Goal: Task Accomplishment & Management: Use online tool/utility

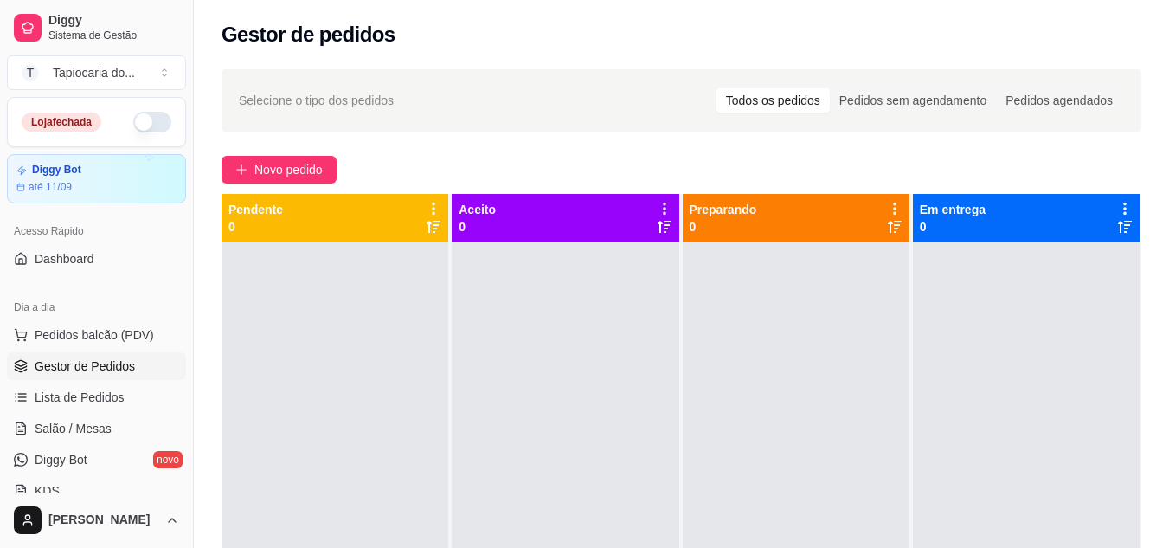
click at [139, 133] on div "Loja fechada" at bounding box center [96, 122] width 177 height 48
click at [134, 120] on button "button" at bounding box center [152, 122] width 38 height 21
click at [74, 422] on span "Salão / Mesas" at bounding box center [73, 428] width 77 height 17
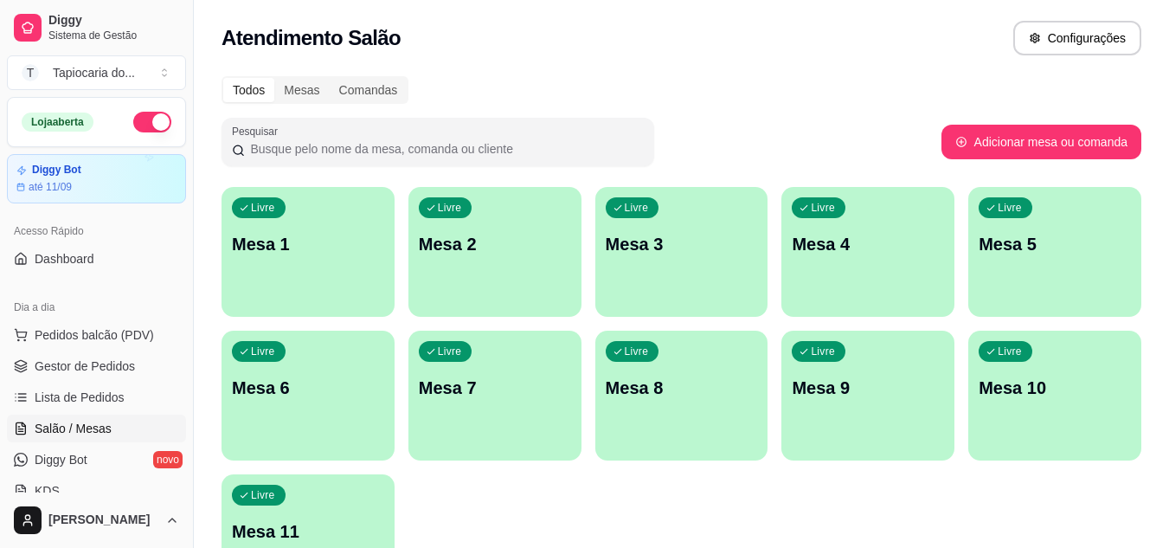
click at [511, 396] on p "Mesa 7" at bounding box center [495, 387] width 152 height 24
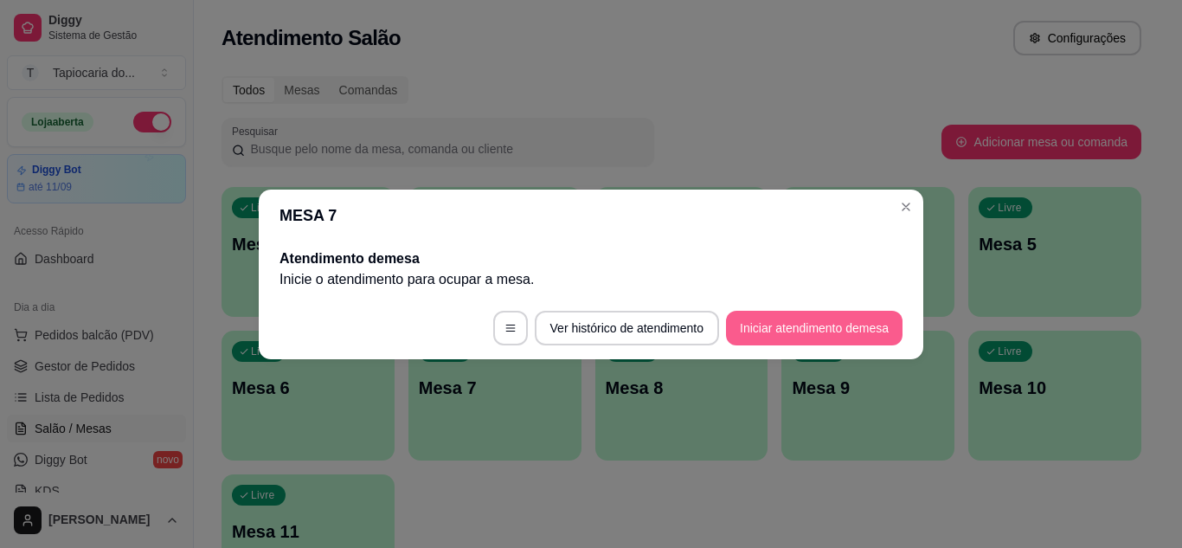
click at [754, 328] on button "Iniciar atendimento de mesa" at bounding box center [814, 328] width 176 height 35
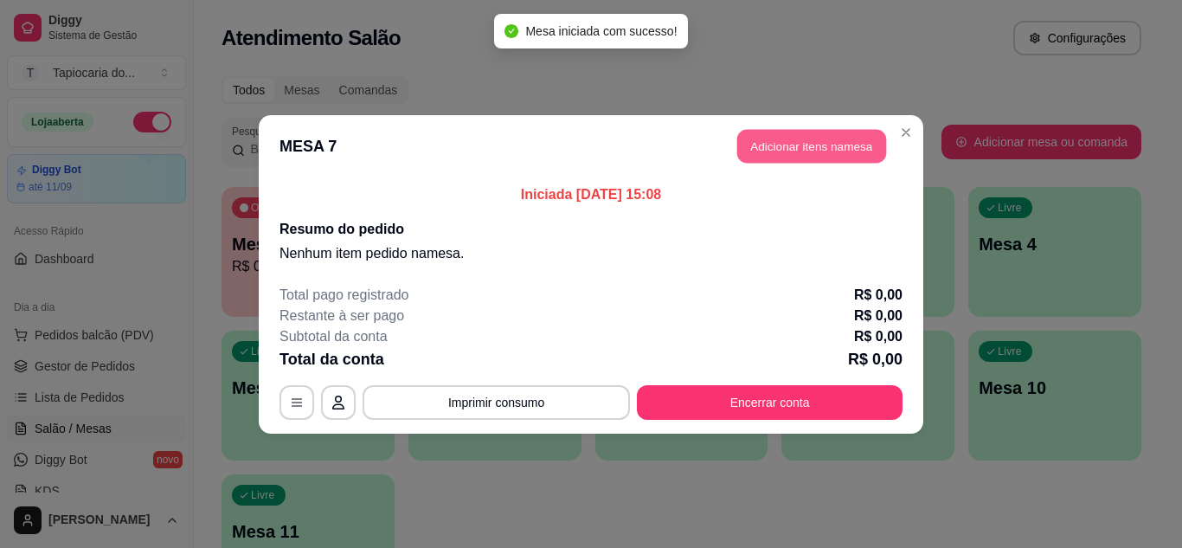
click at [813, 142] on button "Adicionar itens na mesa" at bounding box center [811, 146] width 149 height 34
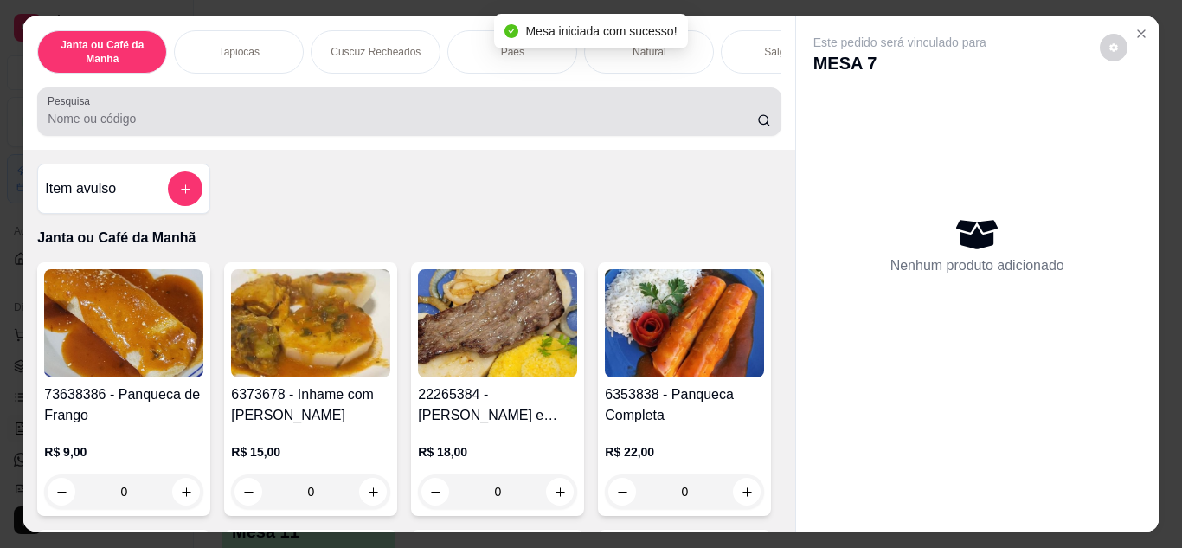
click at [698, 110] on div at bounding box center [409, 111] width 722 height 35
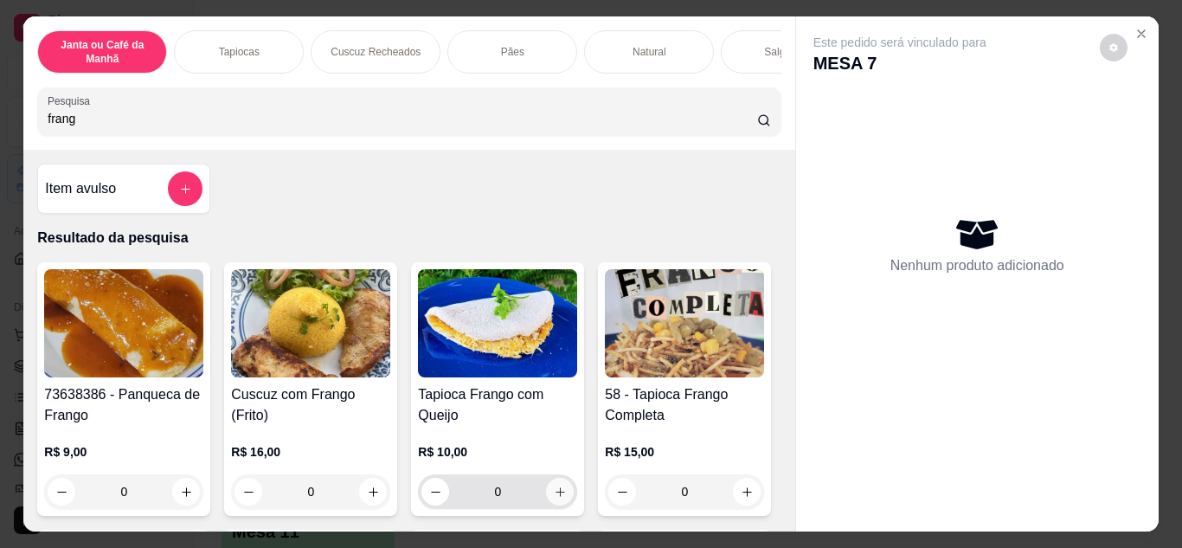
type input "frang"
click at [551, 504] on button "increase-product-quantity" at bounding box center [560, 491] width 27 height 27
type input "1"
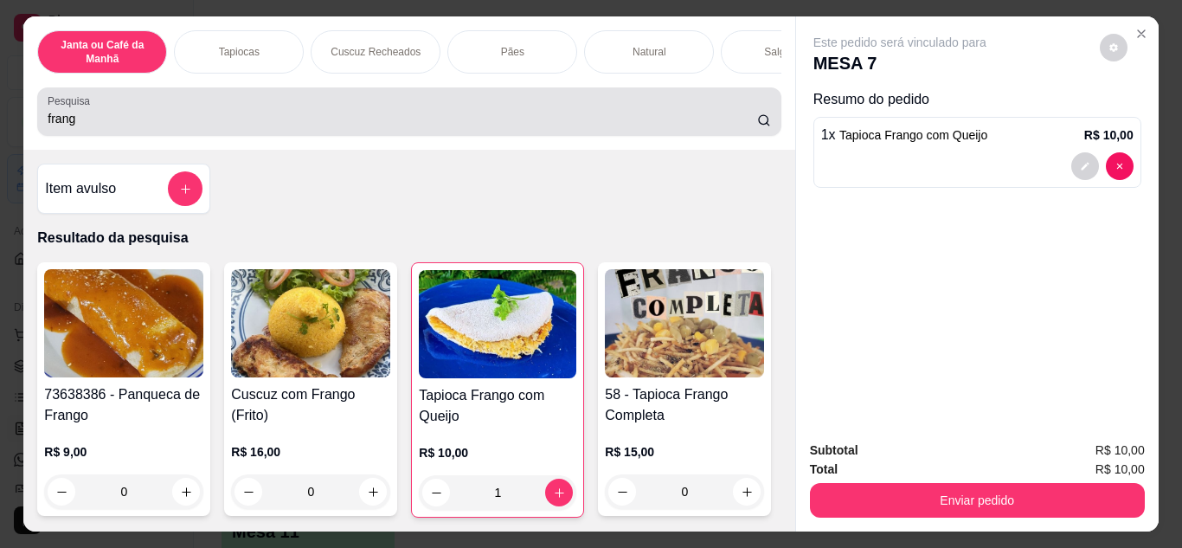
click at [552, 127] on input "frang" at bounding box center [402, 118] width 709 height 17
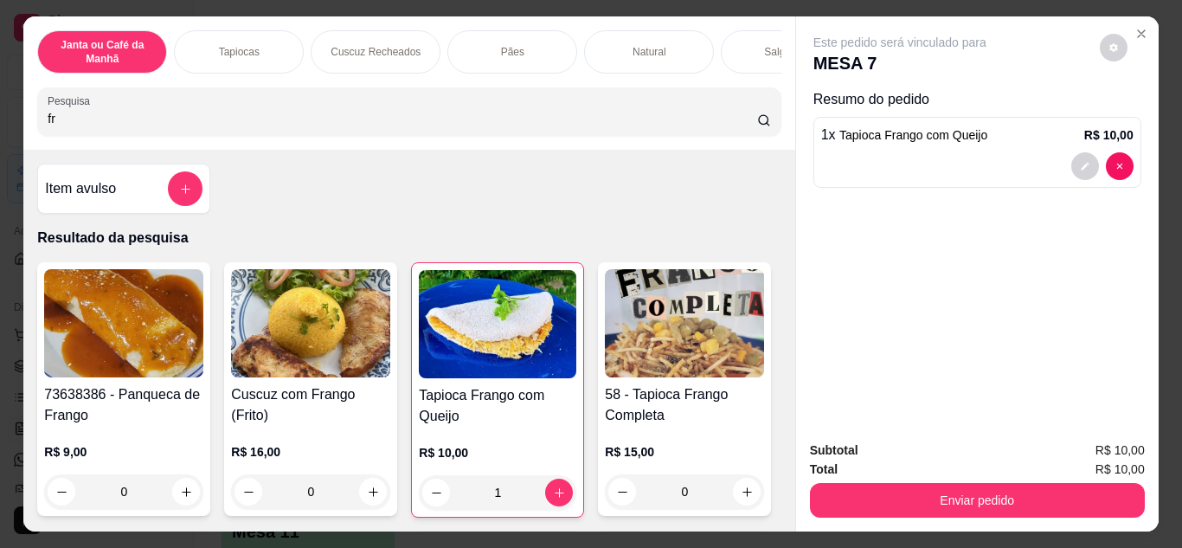
type input "f"
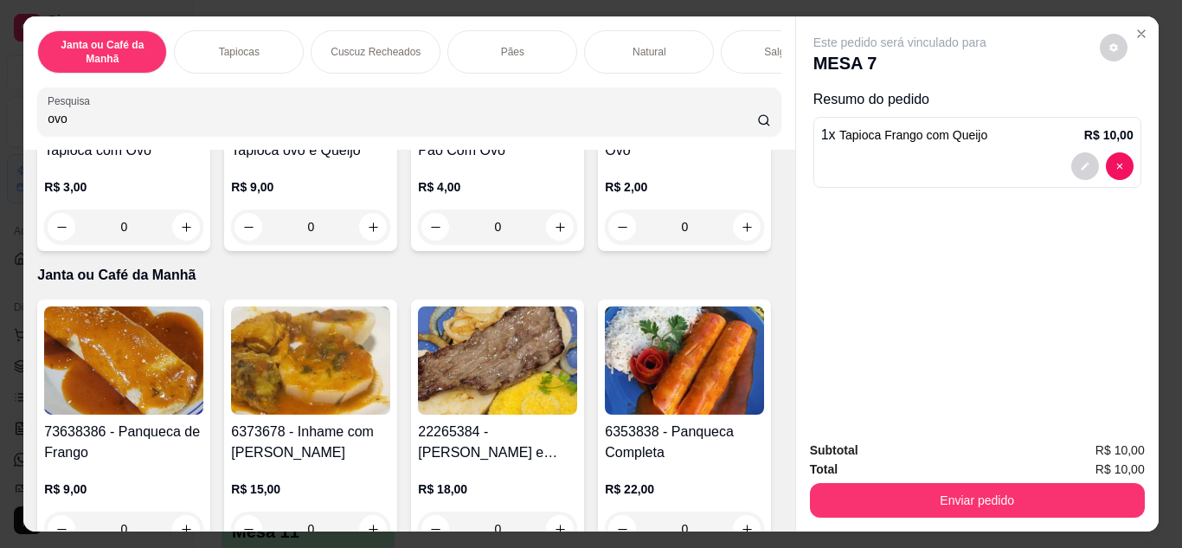
scroll to position [260, 0]
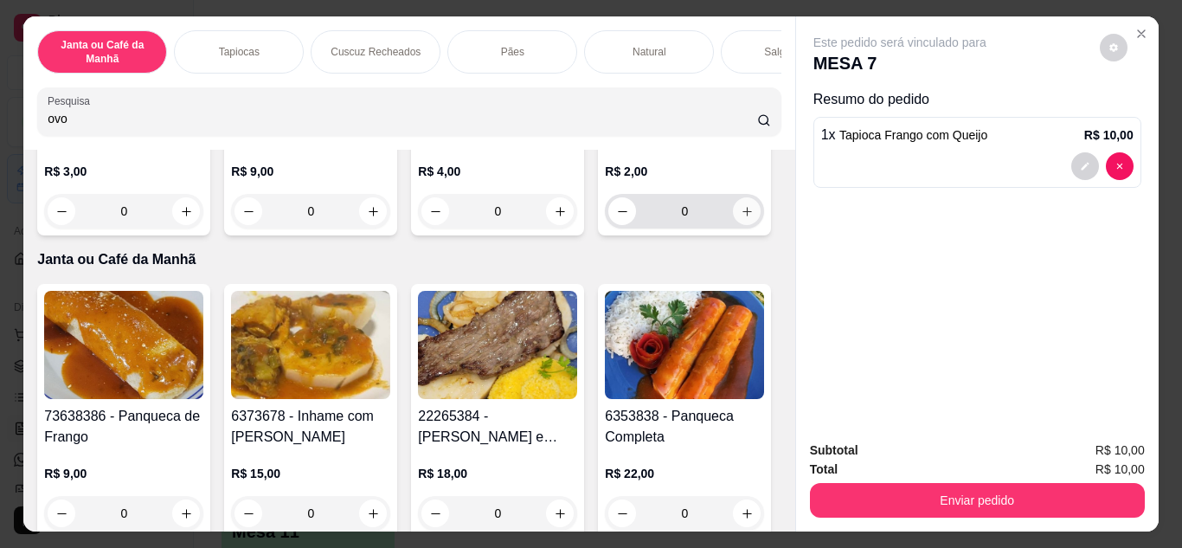
type input "ovo"
click at [741, 218] on icon "increase-product-quantity" at bounding box center [747, 211] width 13 height 13
type input "1"
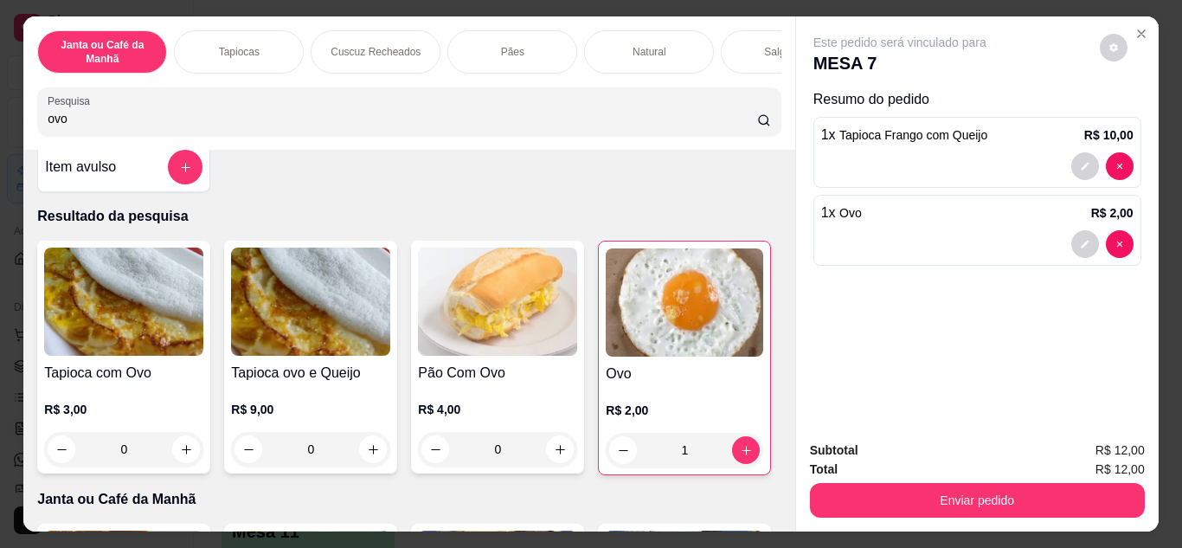
scroll to position [0, 0]
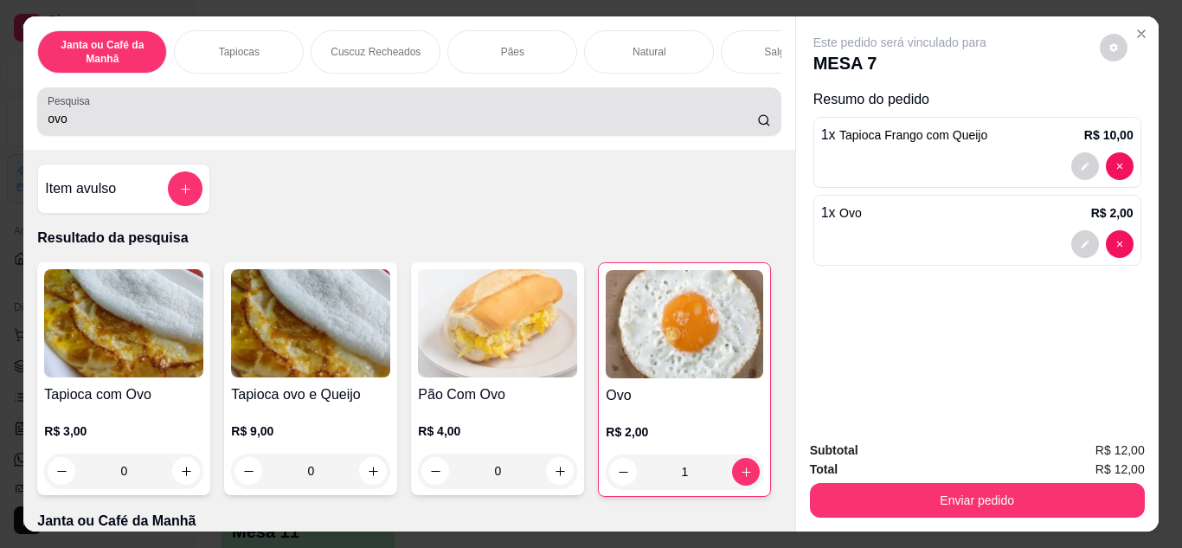
click at [510, 123] on input "ovo" at bounding box center [402, 118] width 709 height 17
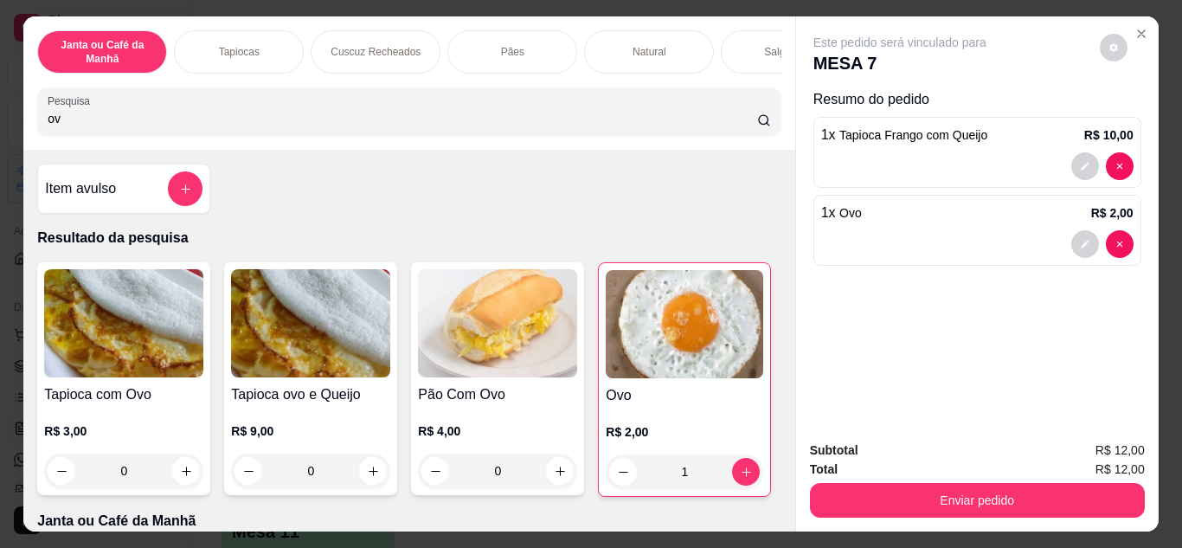
type input "o"
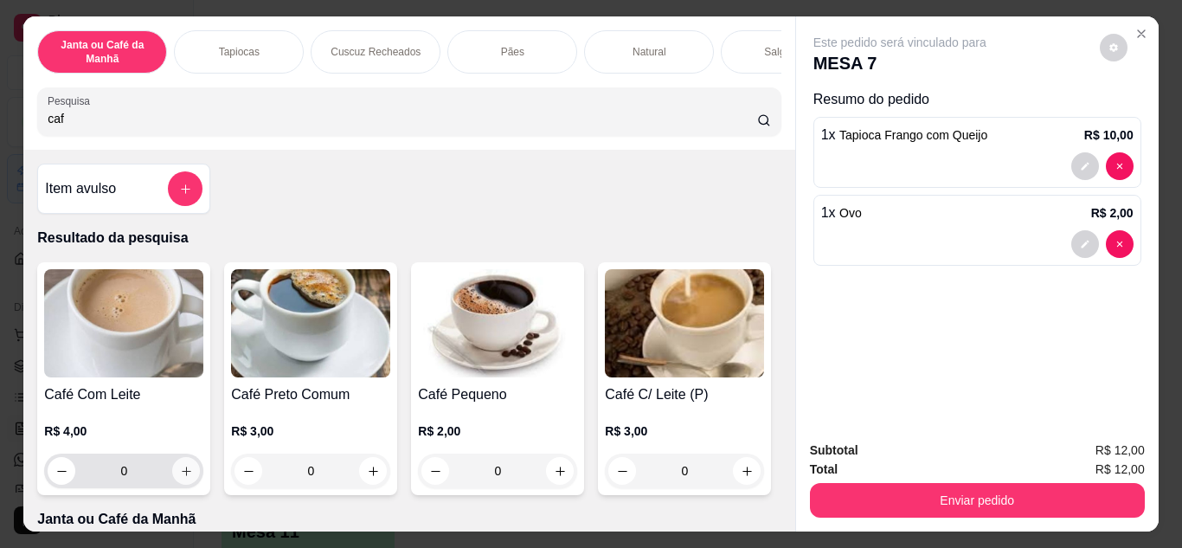
type input "caf"
click at [183, 475] on icon "increase-product-quantity" at bounding box center [186, 471] width 13 height 13
type input "1"
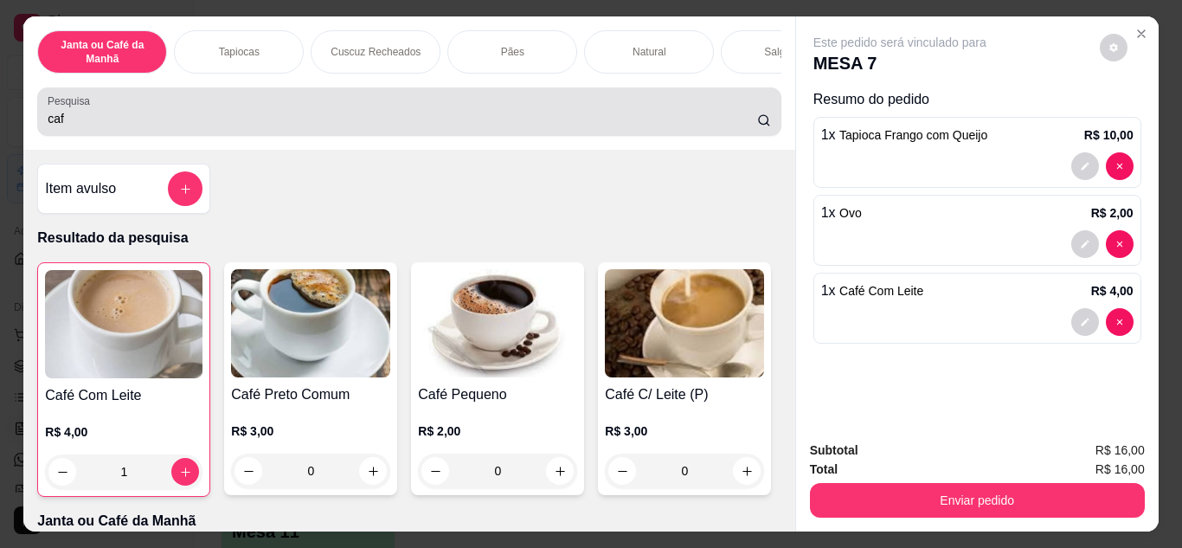
click at [714, 120] on input "caf" at bounding box center [402, 118] width 709 height 17
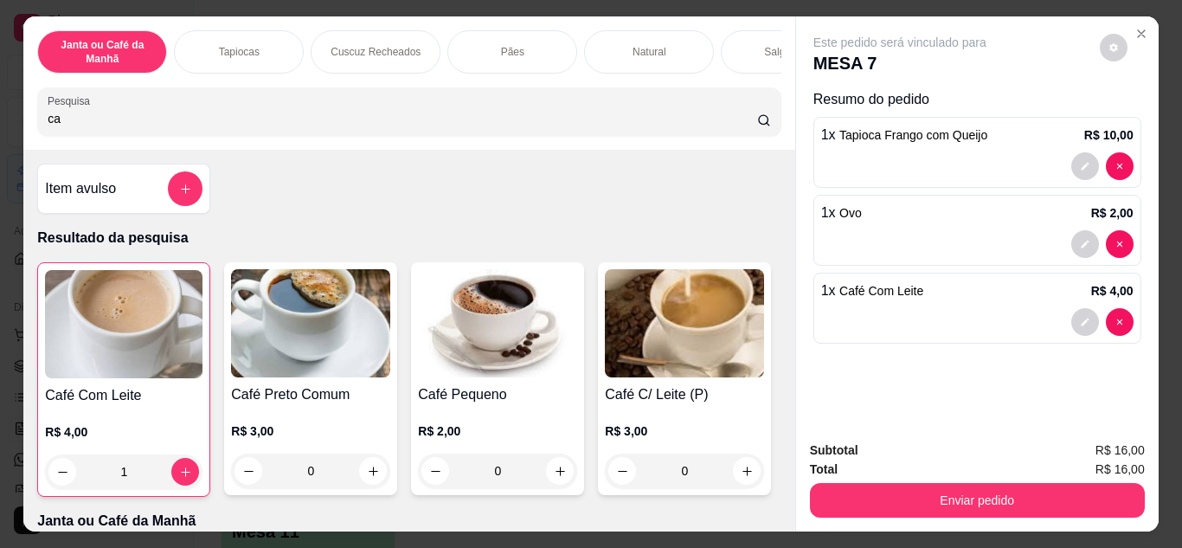
type input "c"
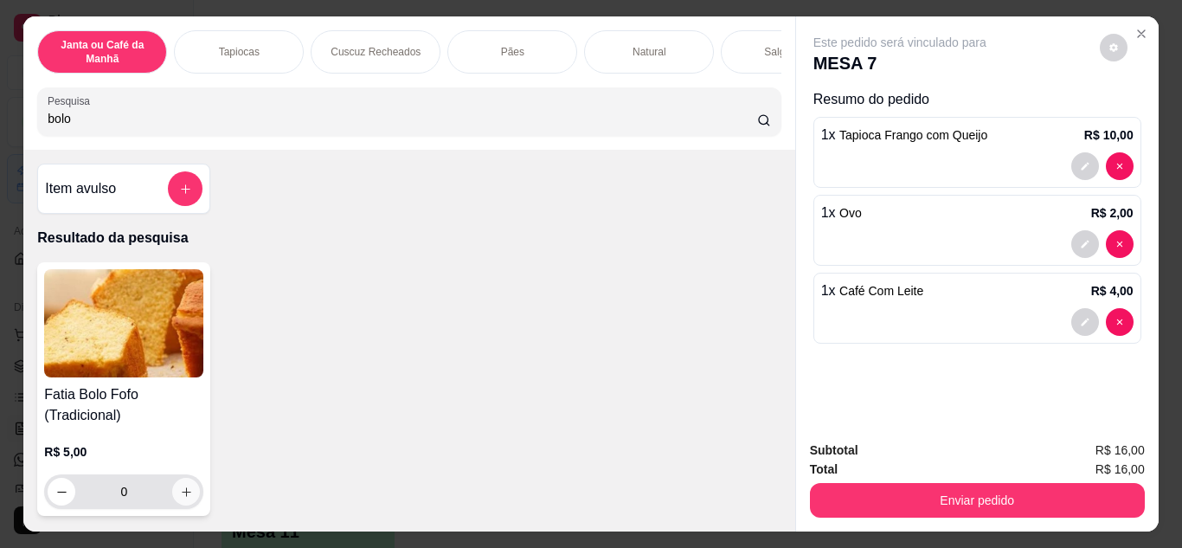
type input "bolo"
click at [182, 491] on icon "increase-product-quantity" at bounding box center [186, 491] width 13 height 13
type input "1"
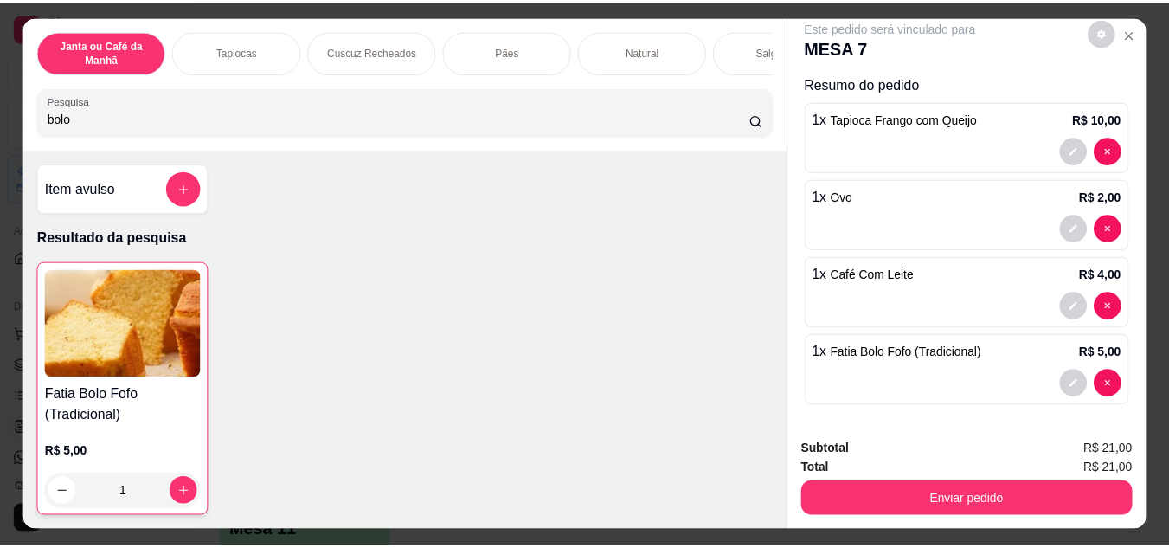
scroll to position [19, 0]
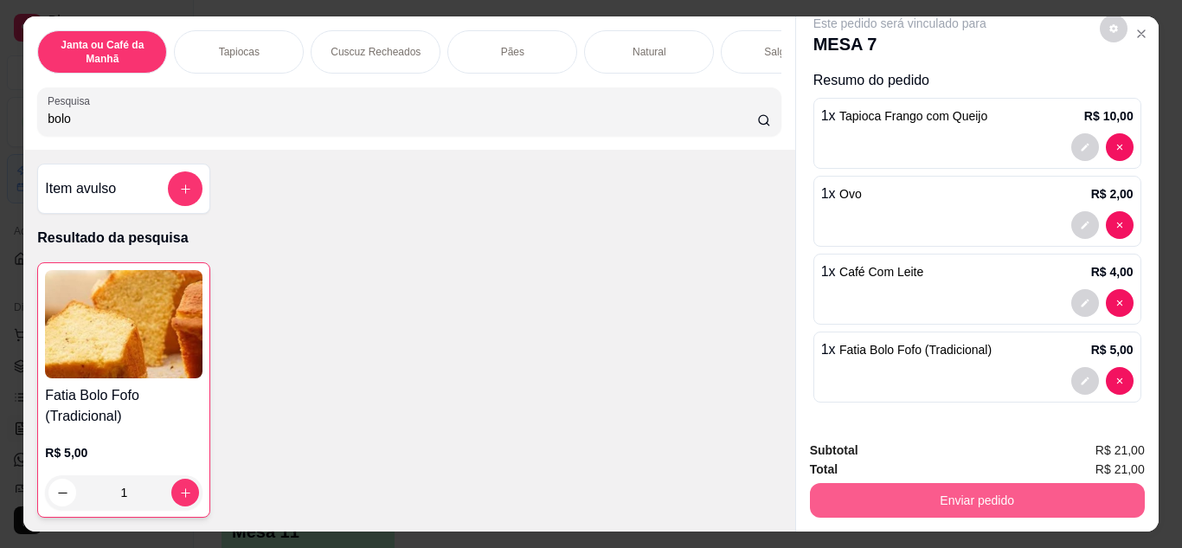
click at [1033, 501] on button "Enviar pedido" at bounding box center [977, 500] width 335 height 35
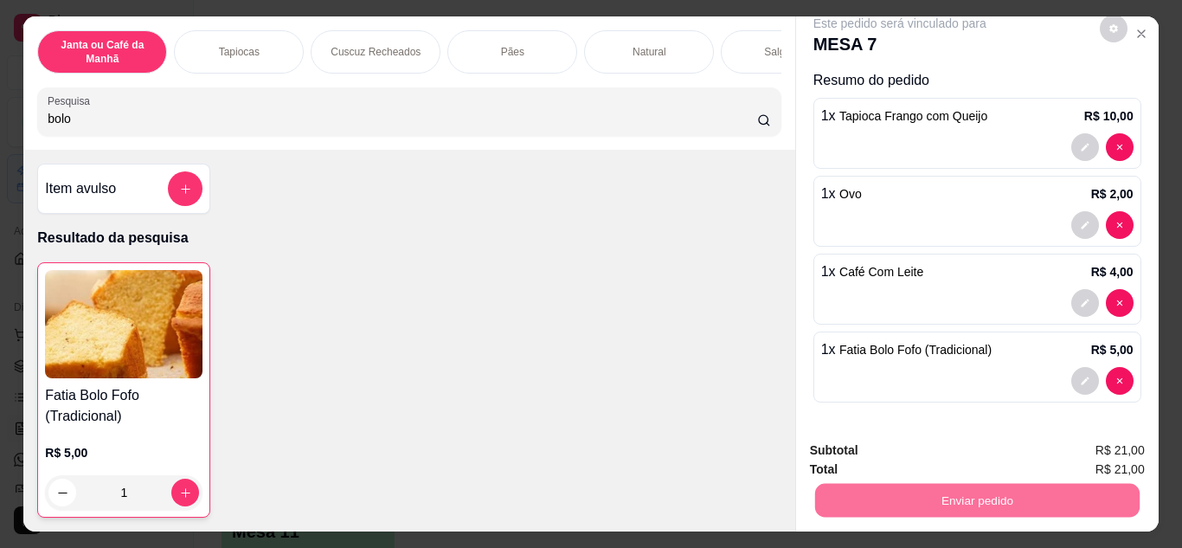
click at [991, 449] on button "Não registrar e enviar pedido" at bounding box center [920, 451] width 180 height 33
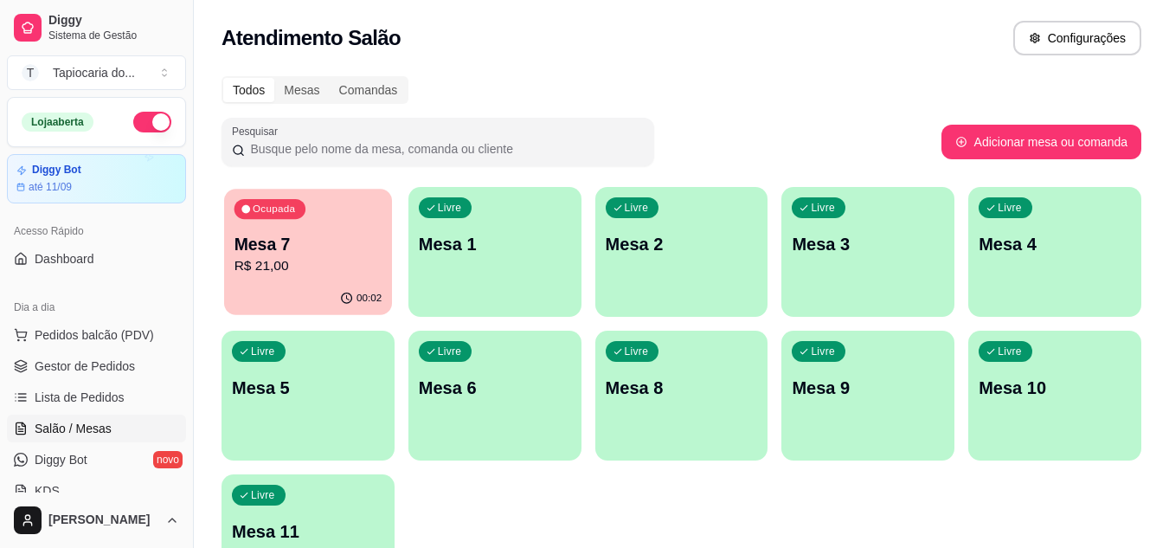
click at [326, 292] on div "00:02" at bounding box center [308, 298] width 168 height 33
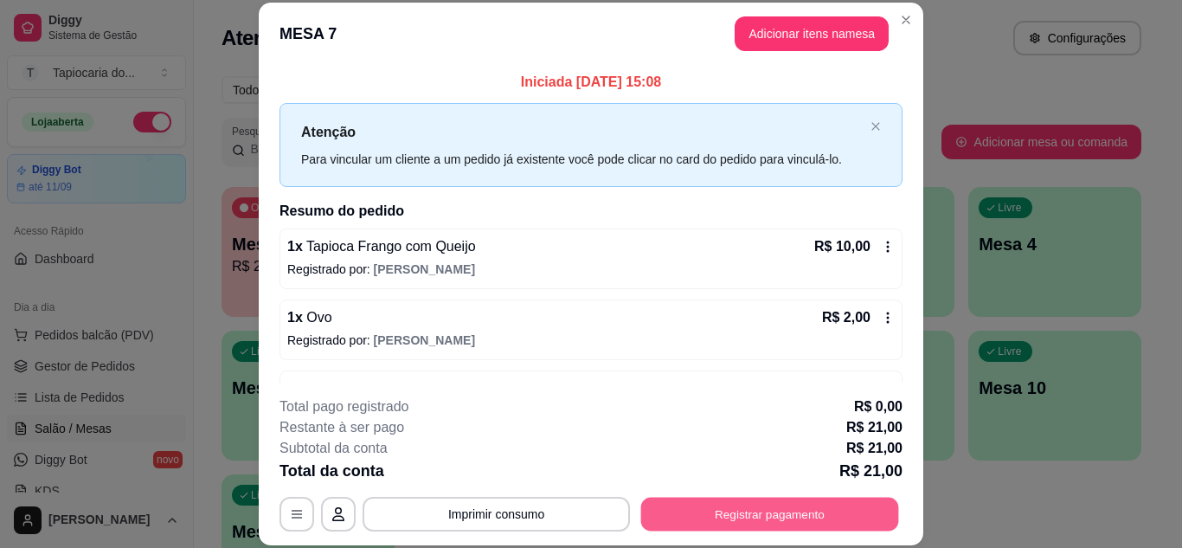
click at [874, 516] on button "Registrar pagamento" at bounding box center [770, 514] width 258 height 34
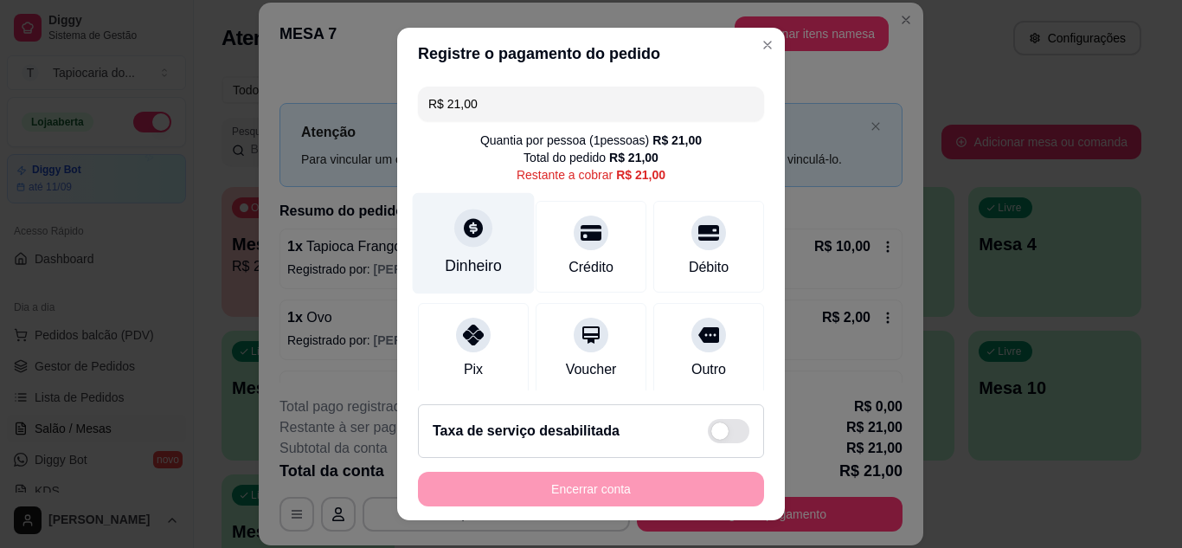
click at [451, 272] on div "Dinheiro" at bounding box center [473, 265] width 57 height 22
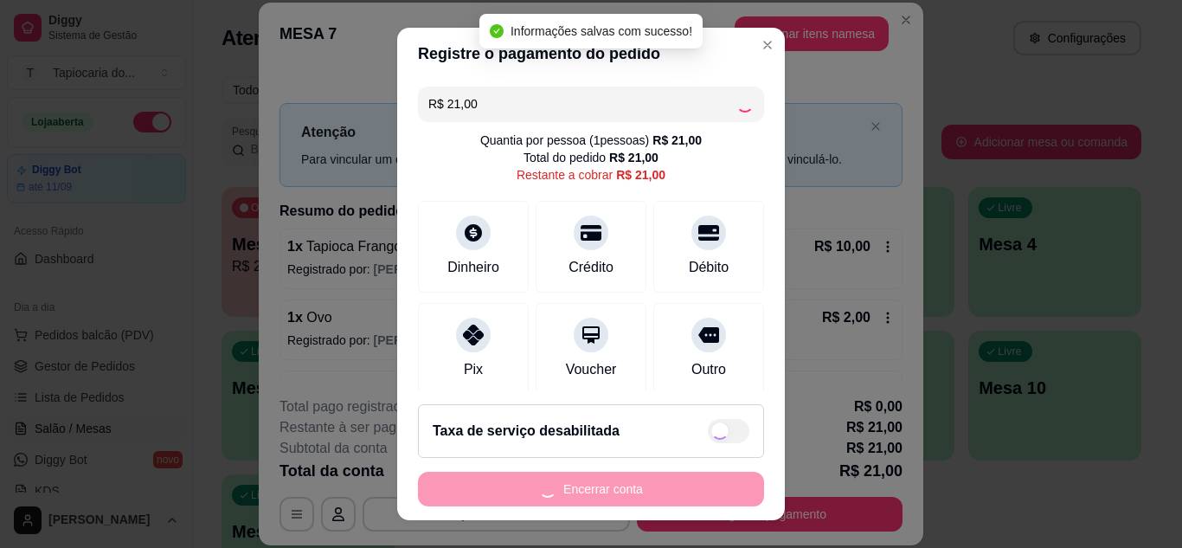
type input "R$ 0,00"
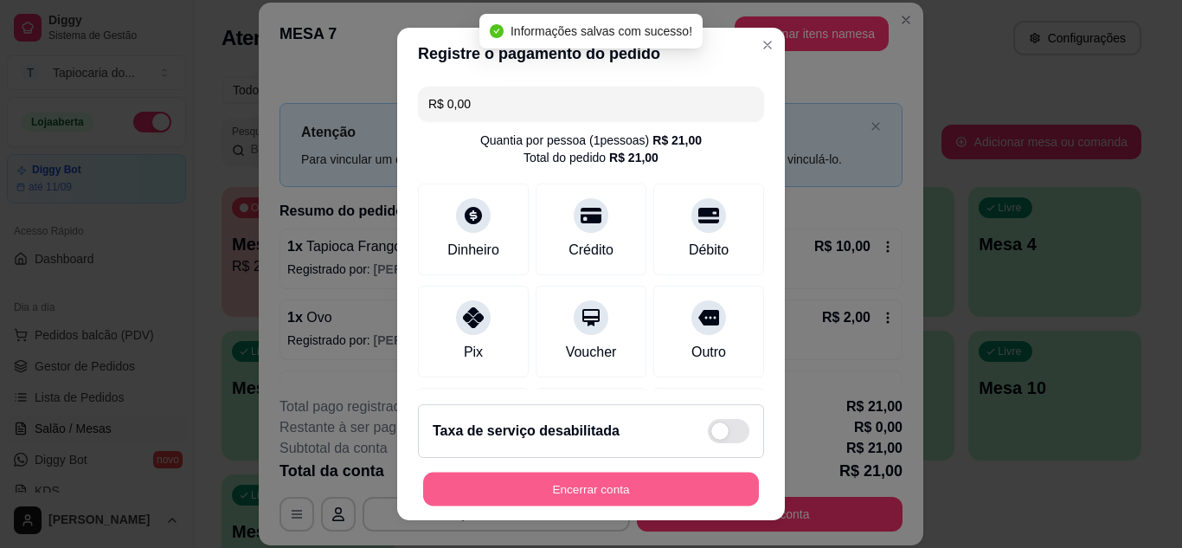
click at [675, 484] on button "Encerrar conta" at bounding box center [591, 489] width 336 height 34
